Goal: Information Seeking & Learning: Learn about a topic

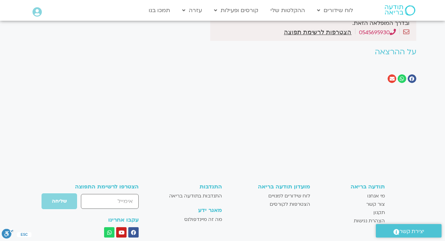
scroll to position [405, 0]
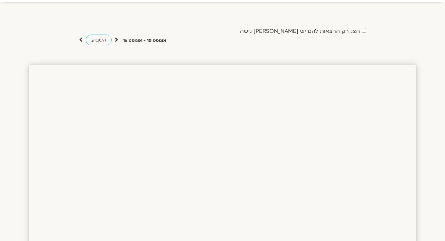
scroll to position [36, 0]
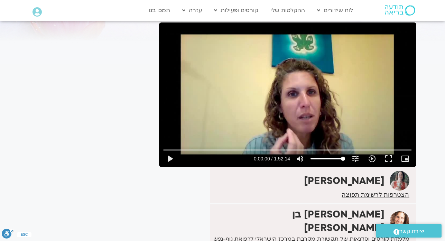
click at [77, 203] on div "It seems we can't find what you're looking for. It seems we can't find what you…" at bounding box center [91, 168] width 130 height 376
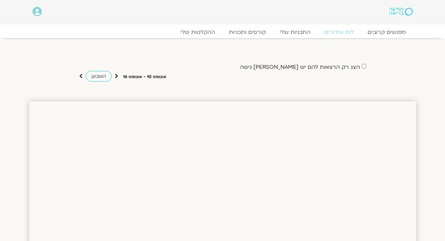
scroll to position [388, 0]
